Goal: Obtain resource: Download file/media

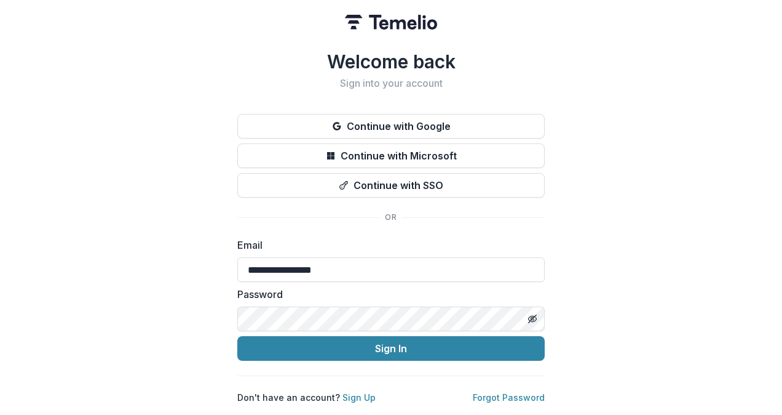
click at [539, 316] on button "Toggle password visibility" at bounding box center [533, 319] width 20 height 20
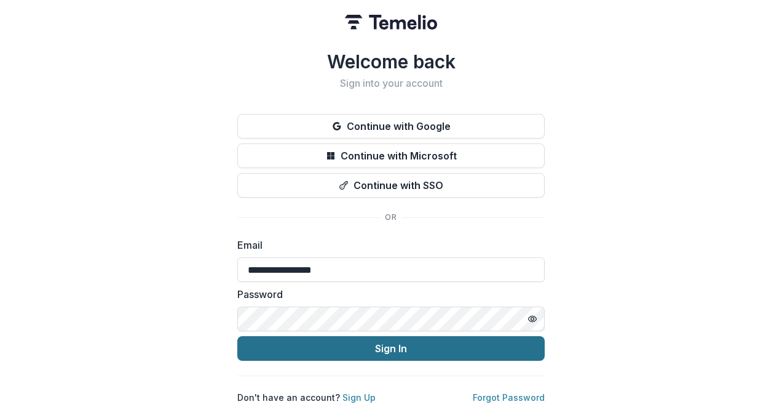
click at [391, 341] on button "Sign In" at bounding box center [391, 348] width 308 height 25
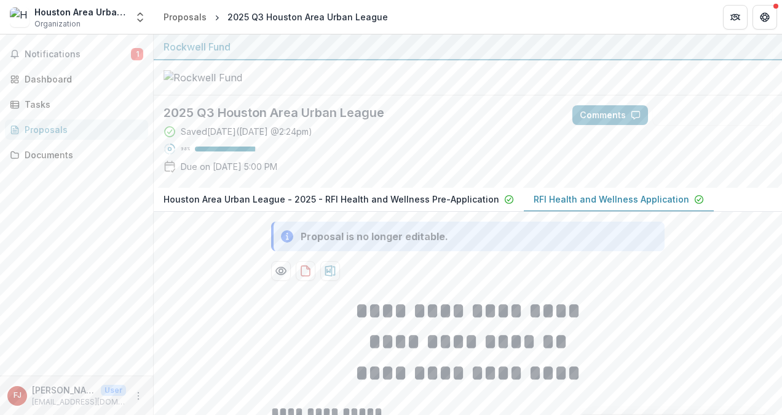
click at [163, 131] on div "2025 Q3 Houston Area Urban League Saved [DATE] ( [DATE] 2:24pm ) 98 % Due on [D…" at bounding box center [358, 141] width 409 height 92
click at [55, 74] on div "Dashboard" at bounding box center [82, 79] width 114 height 13
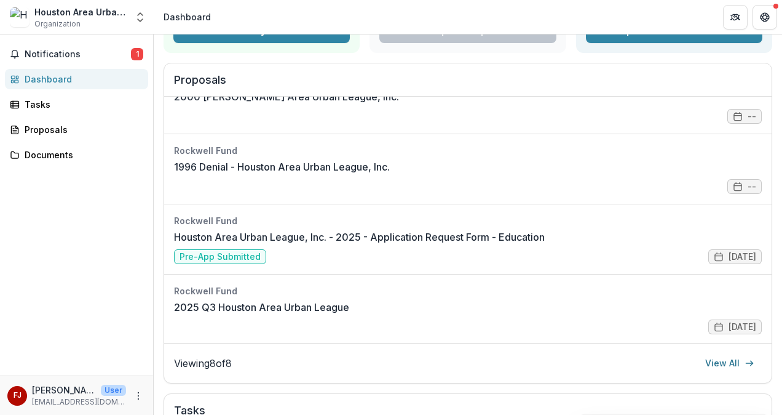
scroll to position [141, 0]
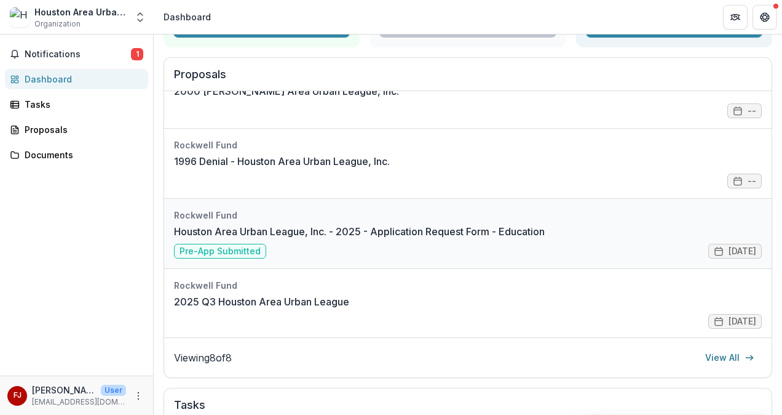
click at [221, 239] on link "Houston Area Urban League, Inc. - 2025 - Application Request Form - Education" at bounding box center [359, 231] width 371 height 15
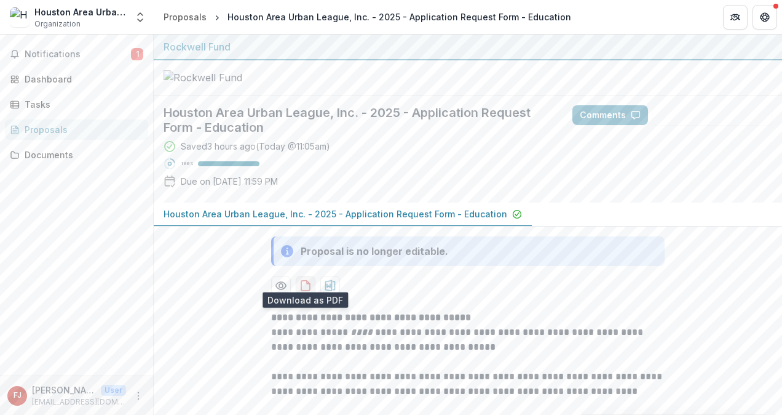
click at [308, 284] on button "download-proposal" at bounding box center [306, 286] width 20 height 20
click at [330, 280] on icon "download-proposal" at bounding box center [330, 285] width 10 height 11
click at [186, 215] on button "Houston Area Urban League, Inc. - 2025 - Application Request Form - Education" at bounding box center [343, 214] width 378 height 24
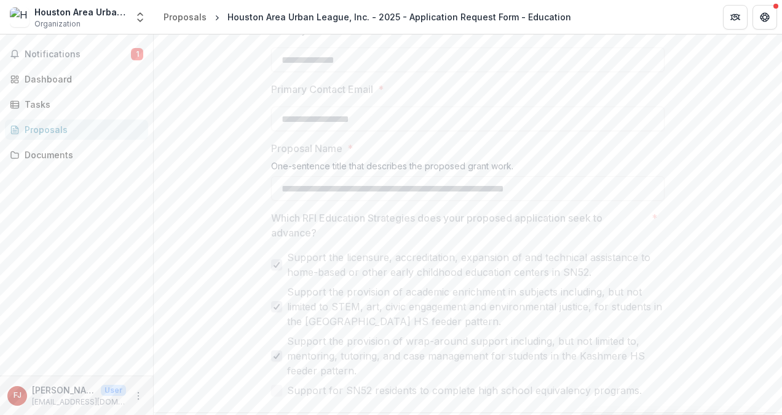
scroll to position [1142, 0]
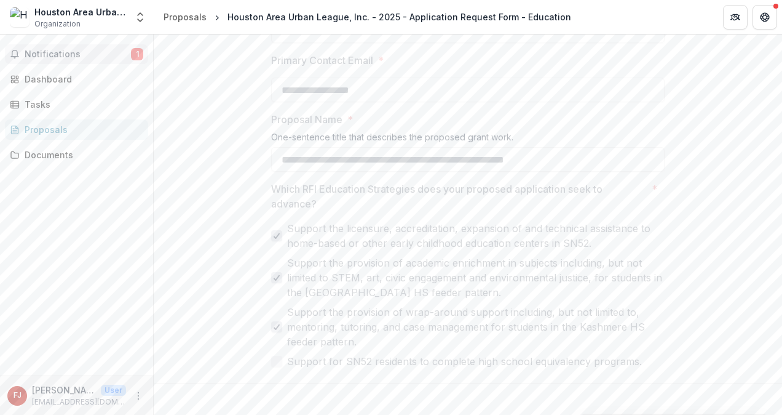
click at [61, 50] on span "Notifications" at bounding box center [78, 54] width 106 height 10
click at [47, 154] on div "Documents" at bounding box center [82, 154] width 114 height 13
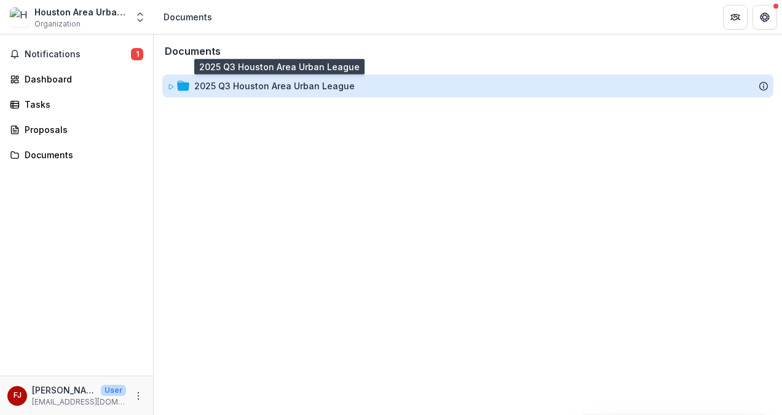
click at [256, 90] on div "2025 Q3 Houston Area Urban League" at bounding box center [274, 85] width 161 height 13
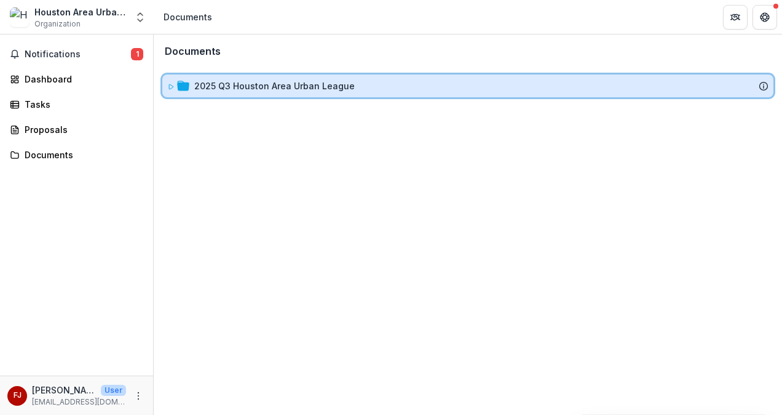
drag, startPoint x: 256, startPoint y: 90, endPoint x: 177, endPoint y: 84, distance: 78.9
click at [177, 84] on icon at bounding box center [183, 86] width 12 height 12
